Goal: Task Accomplishment & Management: Manage account settings

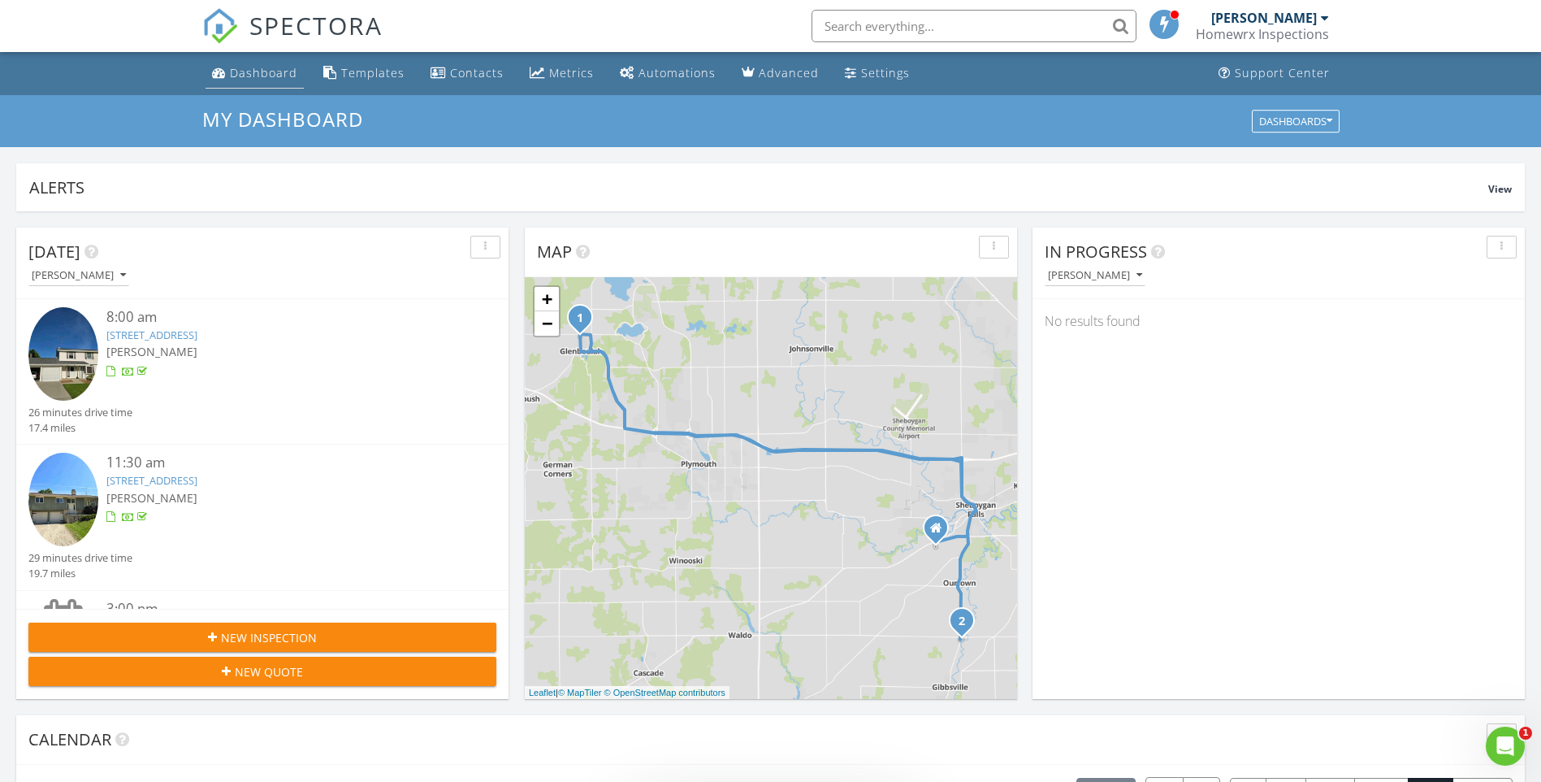
click at [260, 75] on div "Dashboard" at bounding box center [263, 72] width 67 height 15
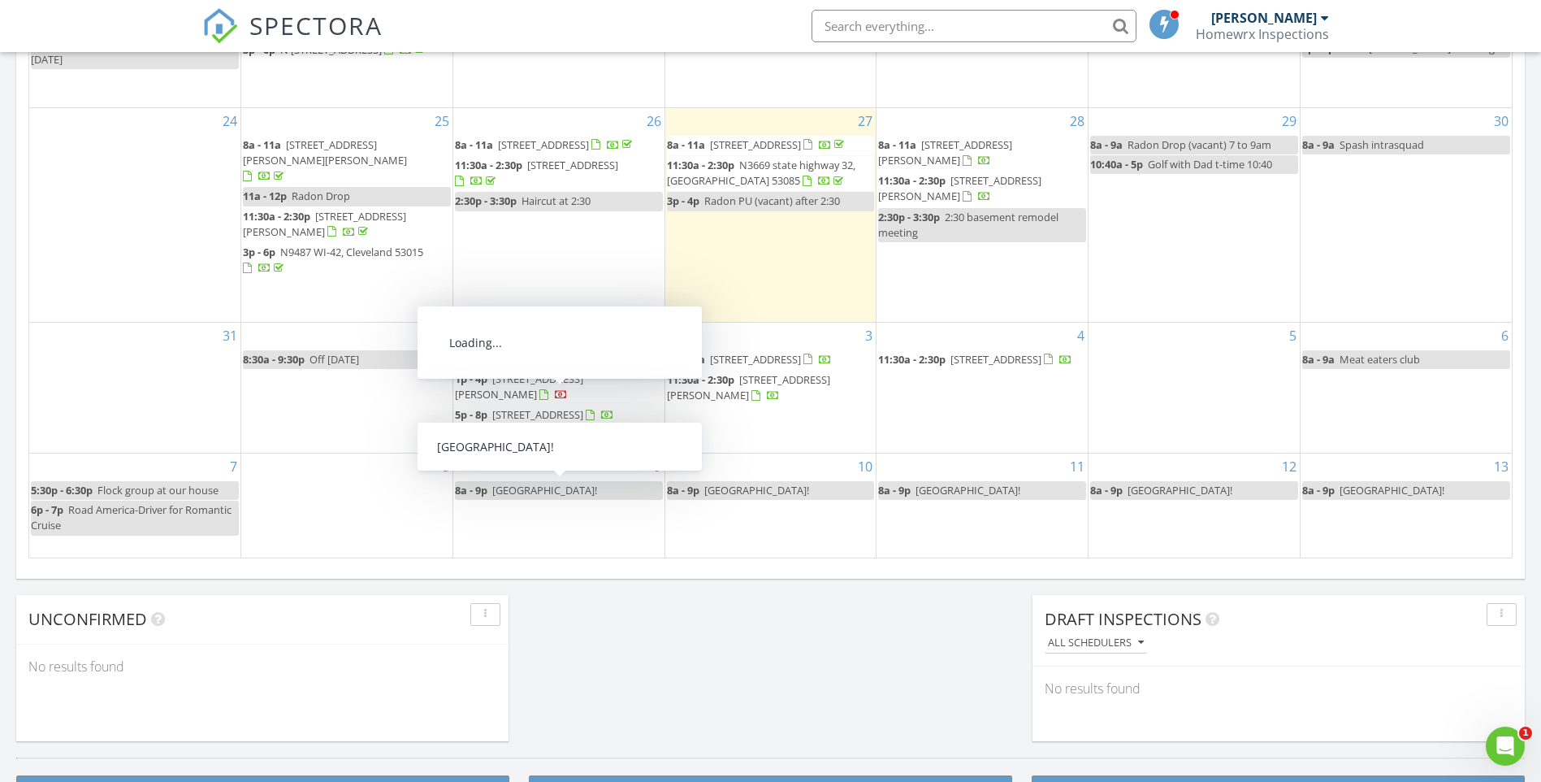
scroll to position [975, 0]
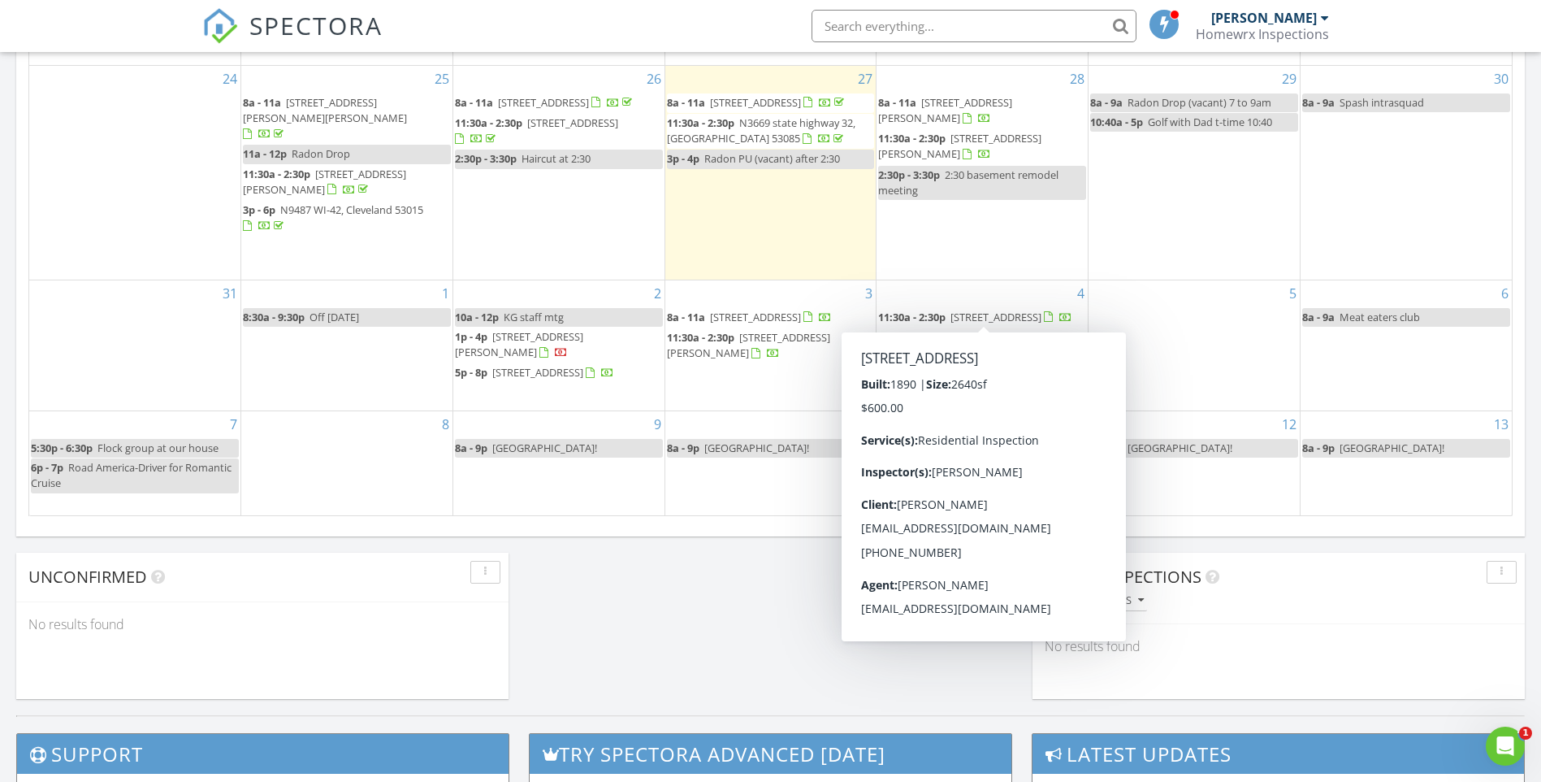
click at [951, 314] on span "514 Park Avenue, Sheboygan 53081" at bounding box center [996, 317] width 91 height 15
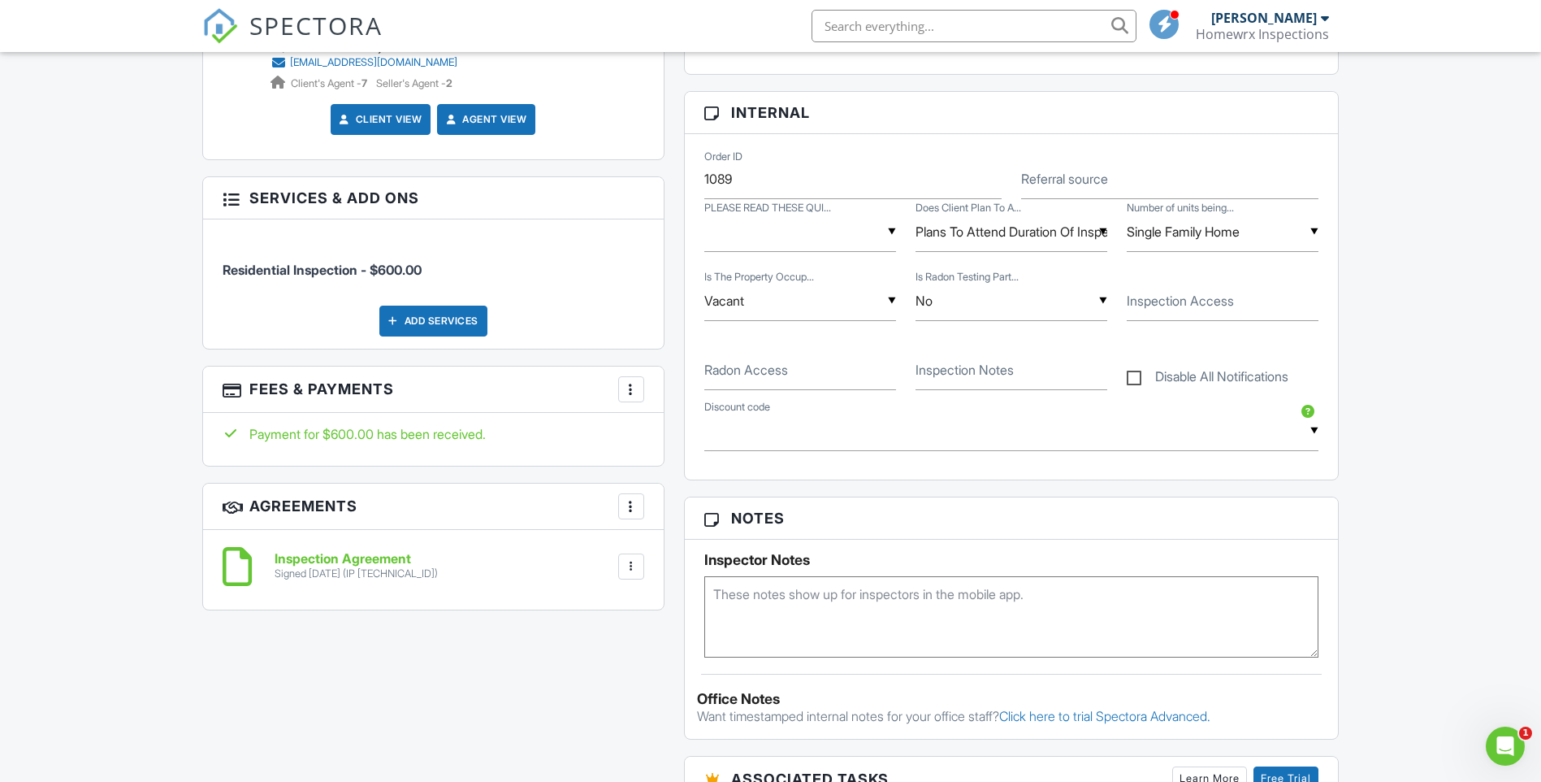
scroll to position [731, 0]
click at [901, 605] on textarea at bounding box center [1011, 614] width 615 height 81
paste textarea "Private Remarks: This is a limited listing. Submit offers to seller: paulgottsa…"
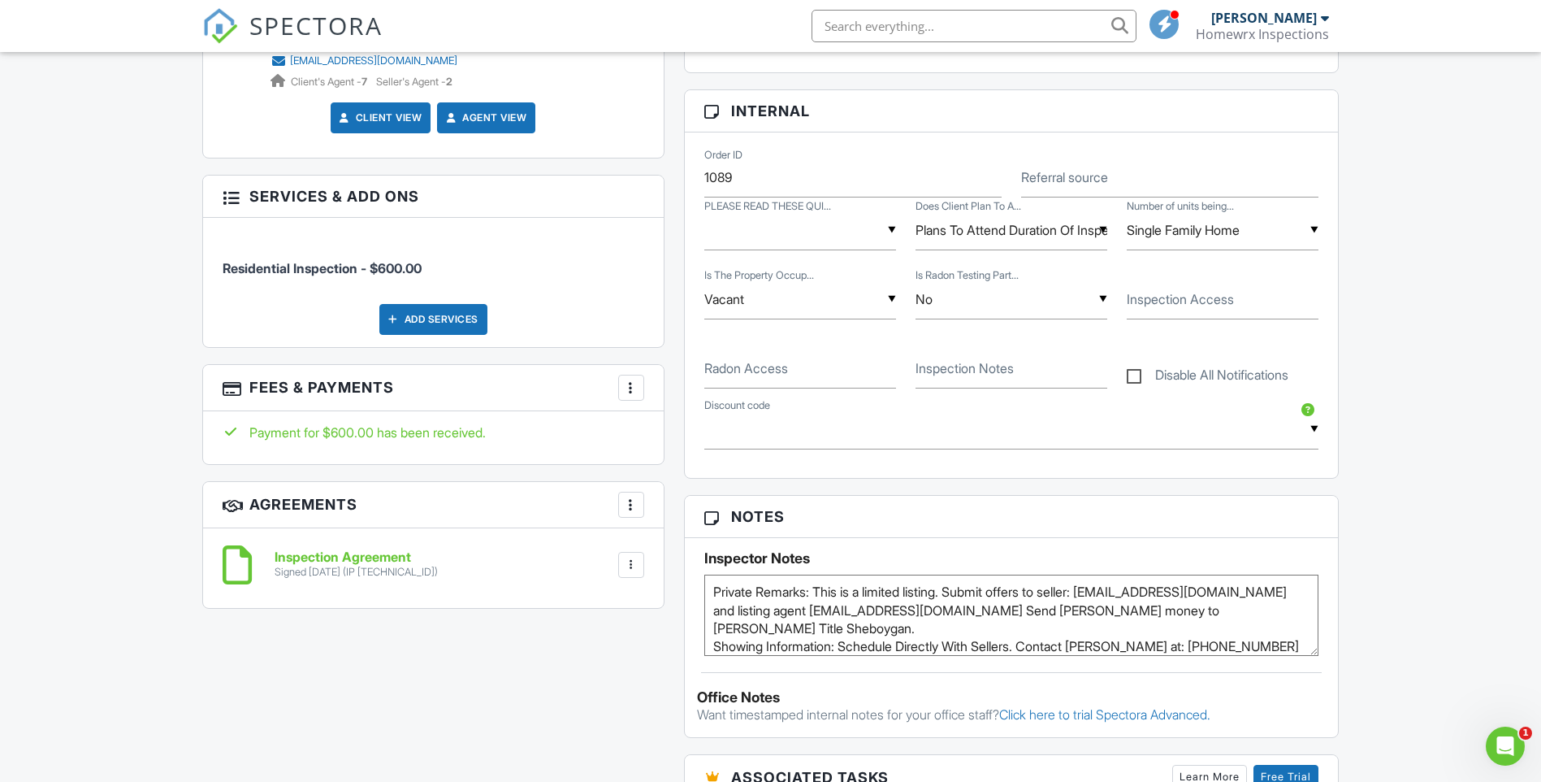
scroll to position [0, 0]
drag, startPoint x: 1101, startPoint y: 593, endPoint x: 1268, endPoint y: 587, distance: 166.7
click at [1268, 587] on textarea "Private Remarks: This is a limited listing. Submit offers to seller: paulgottsa…" at bounding box center [1011, 614] width 615 height 81
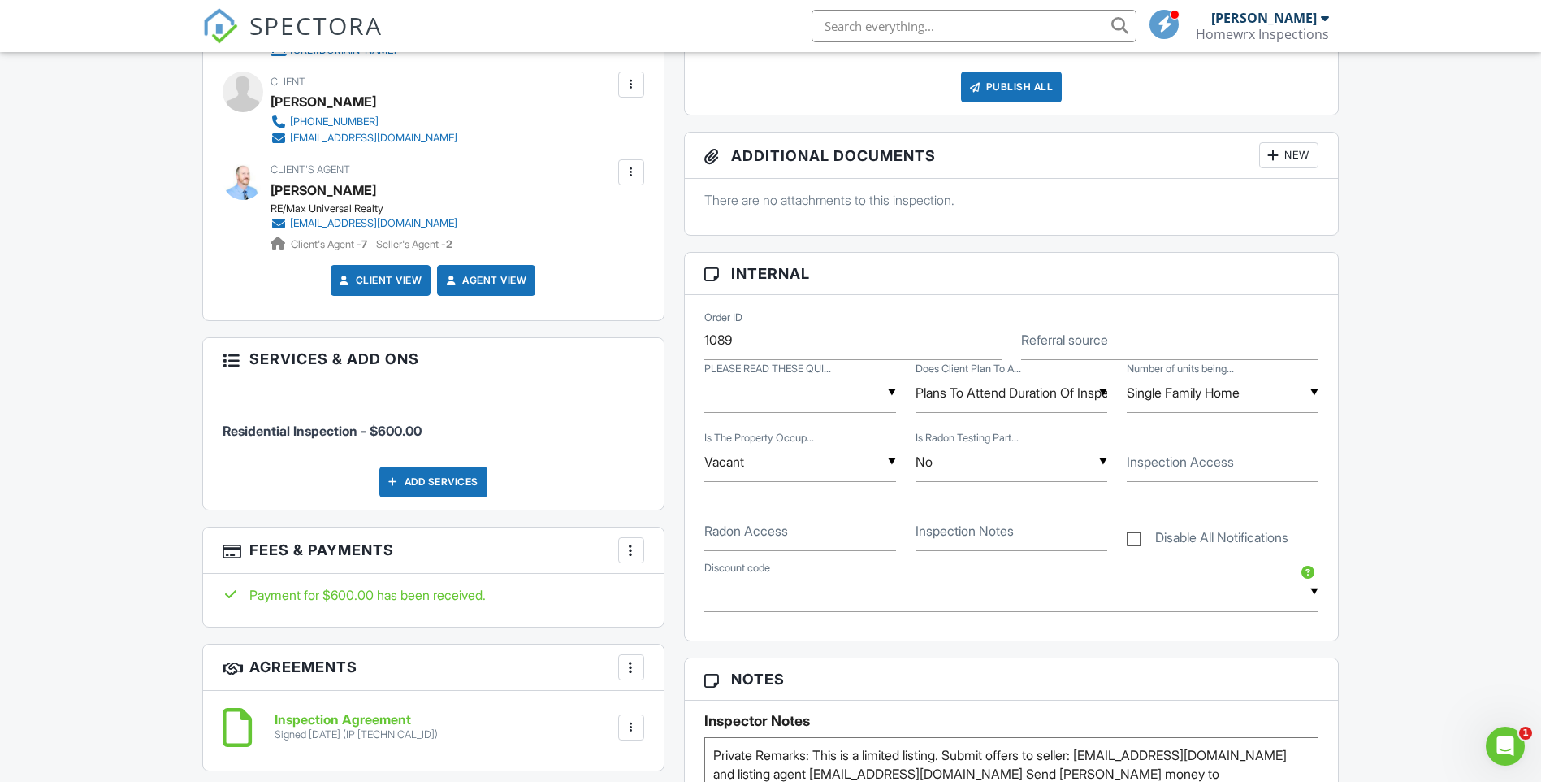
scroll to position [894, 0]
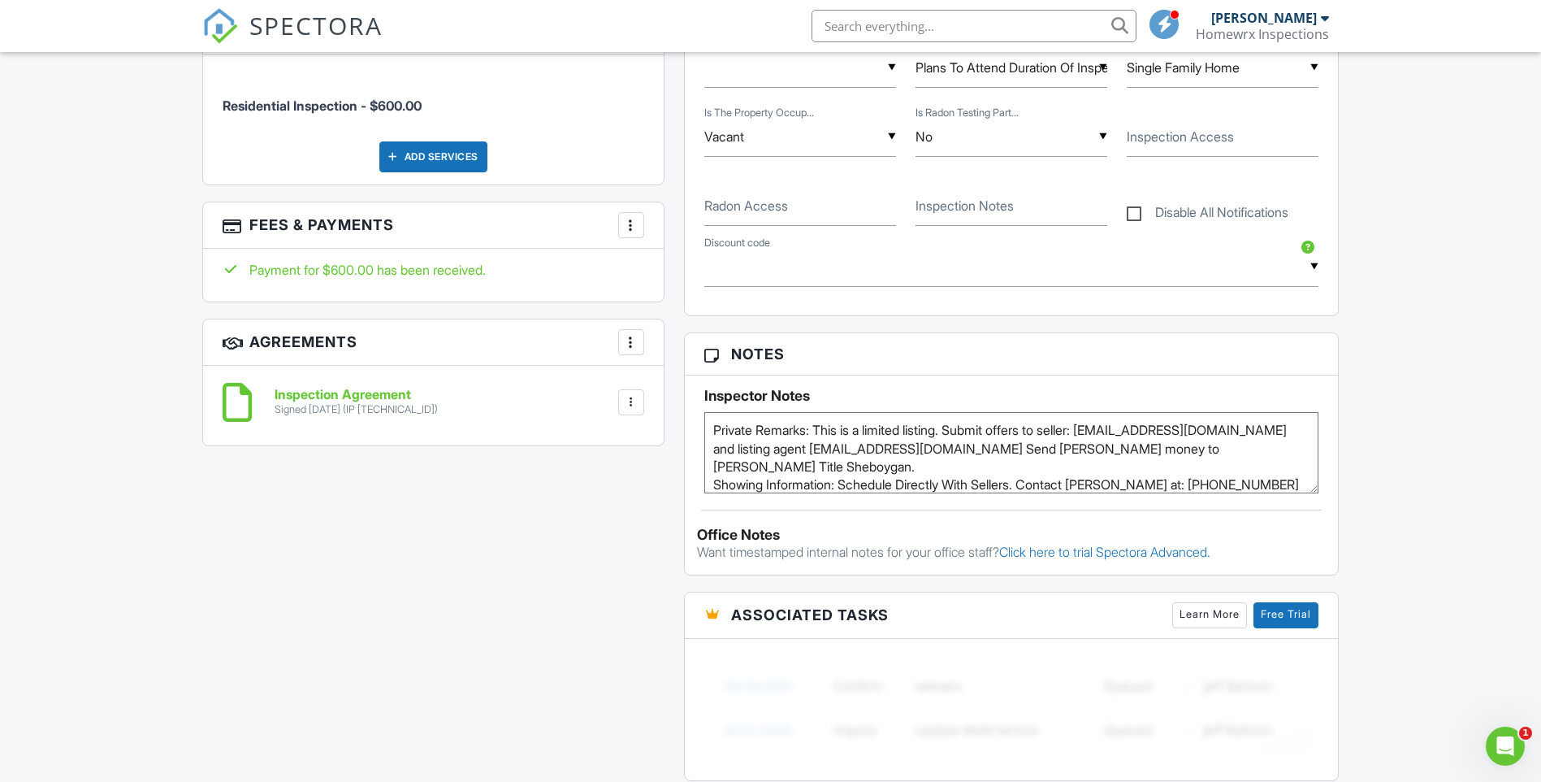
click at [714, 426] on textarea "Private Remarks: This is a limited listing. Submit offers to seller: paulgottsa…" at bounding box center [1011, 452] width 615 height 81
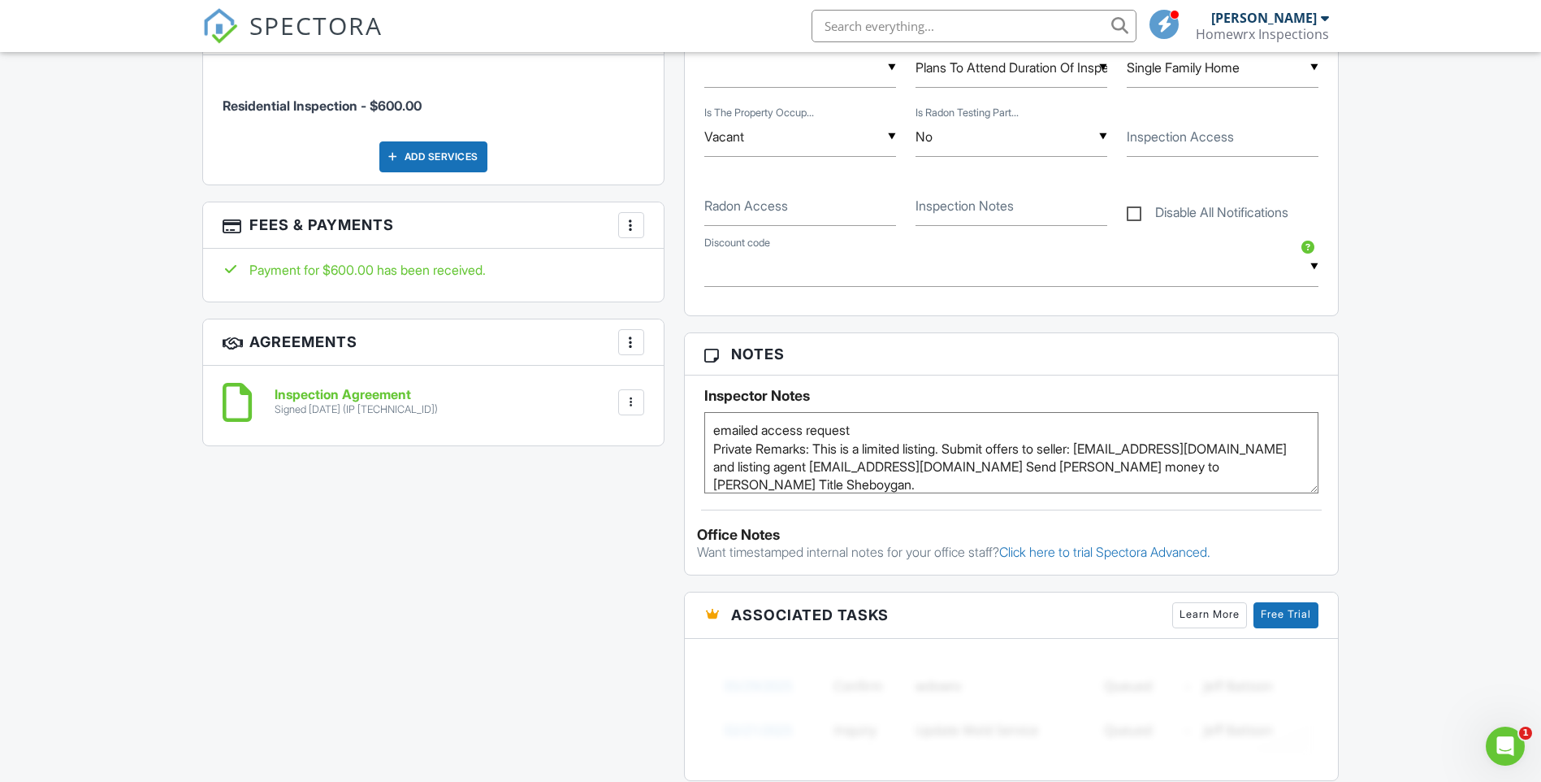
type textarea "emailed access request Private Remarks: This is a limited listing. Submit offer…"
click at [516, 501] on div "All emails and texts are disabled for this inspection! All emails and texts hav…" at bounding box center [771, 318] width 1157 height 1472
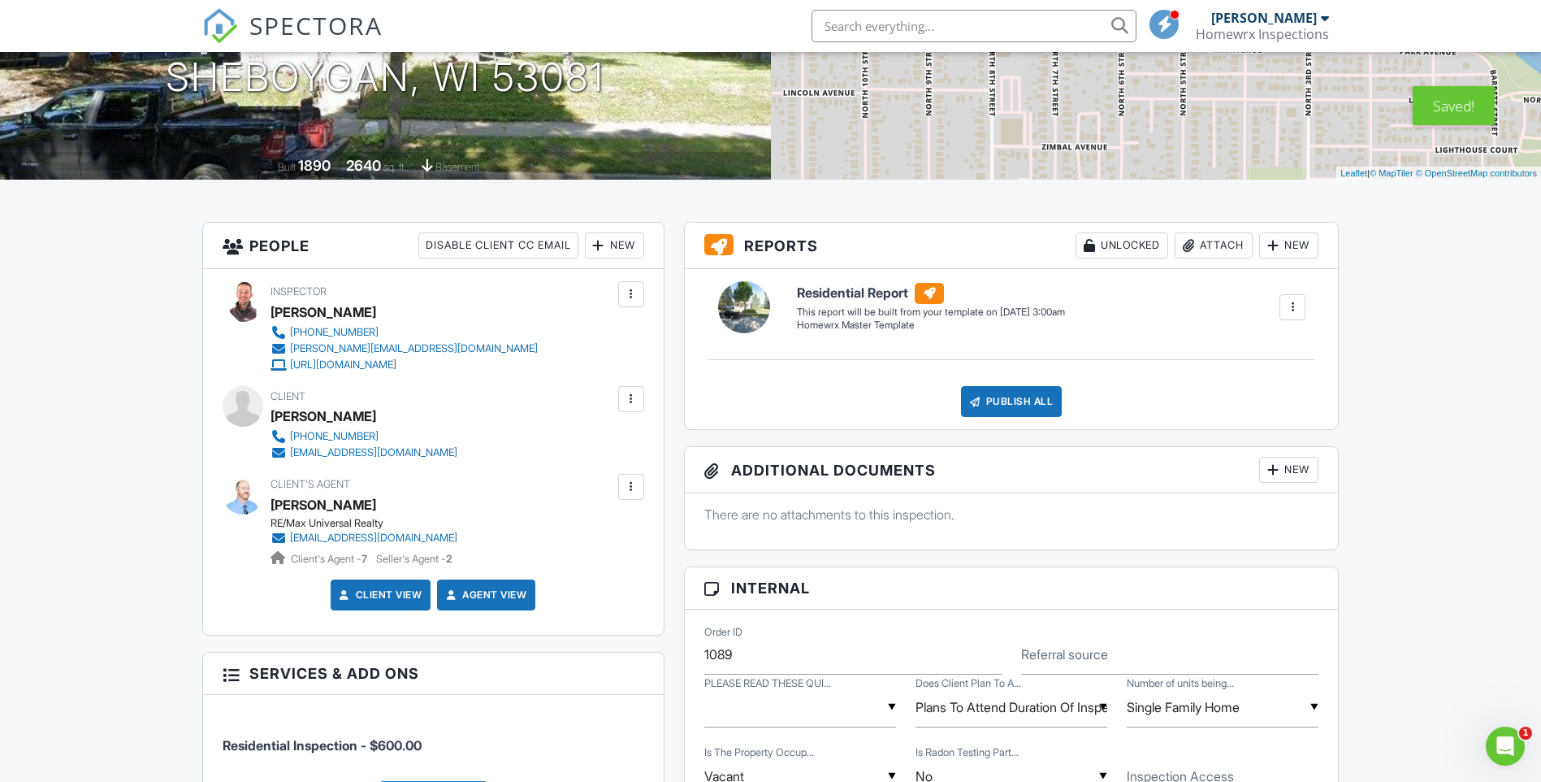
scroll to position [0, 0]
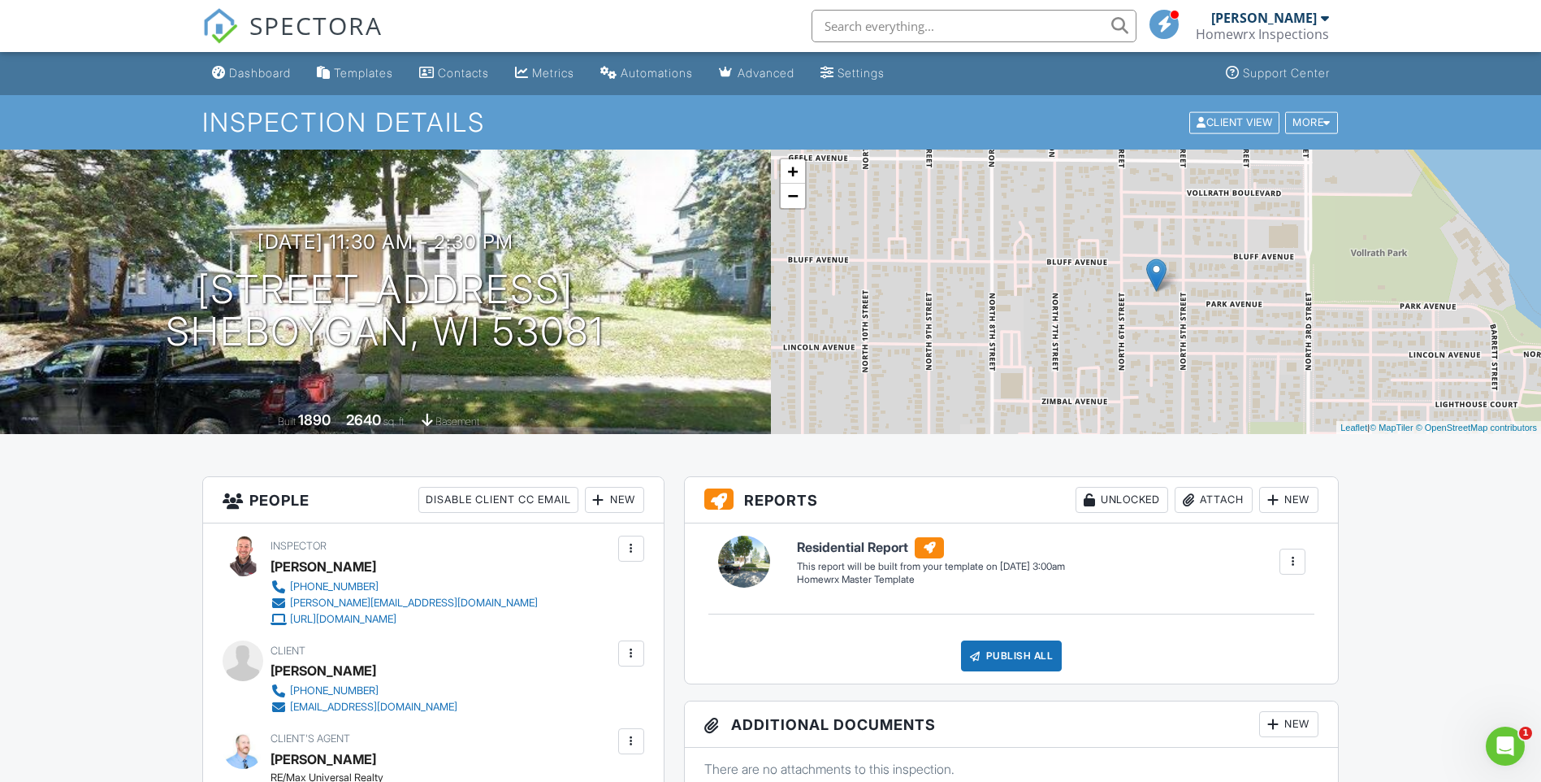
click at [280, 73] on div "Dashboard" at bounding box center [260, 73] width 62 height 14
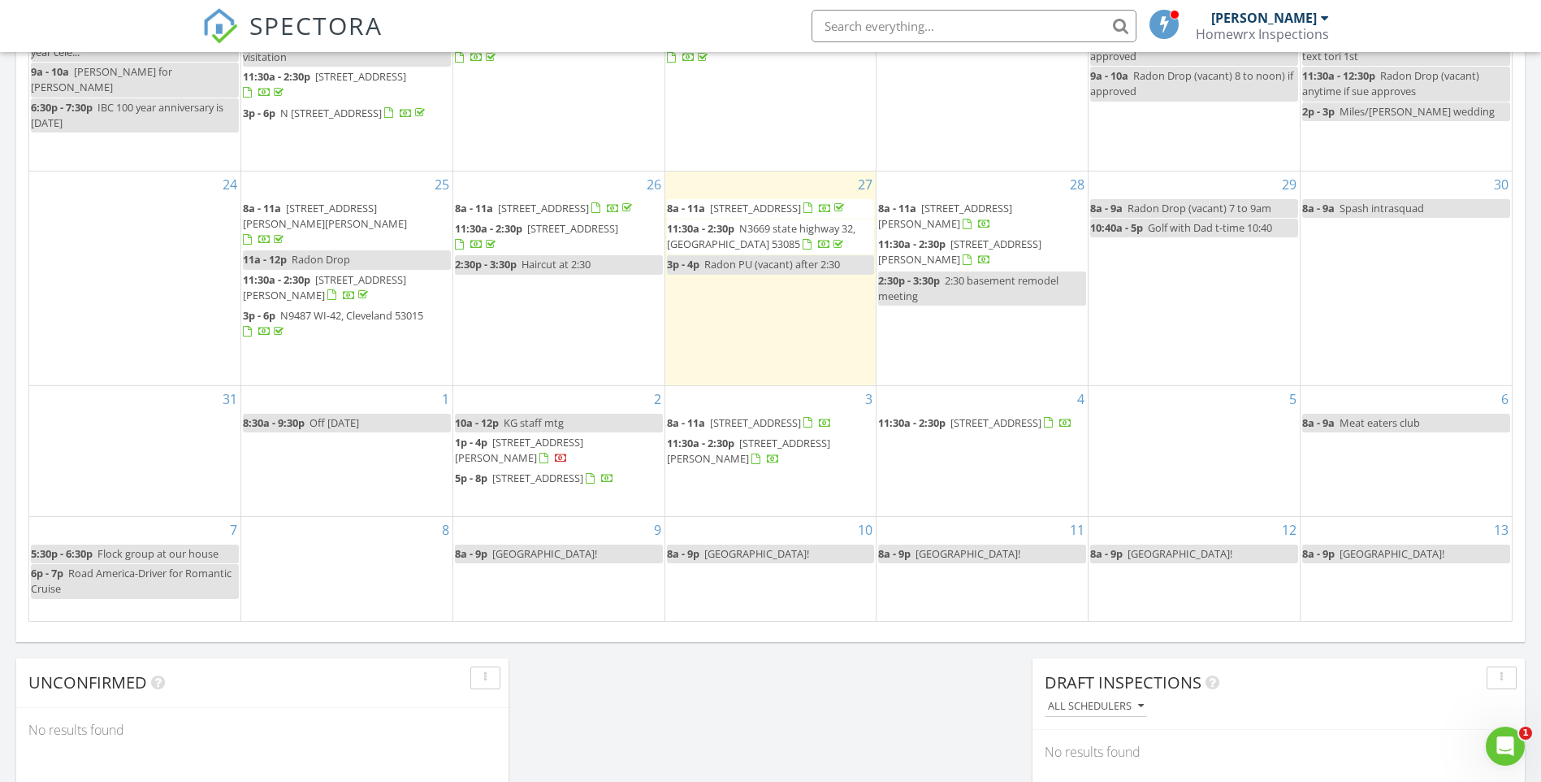
scroll to position [907, 0]
